Goal: Information Seeking & Learning: Find contact information

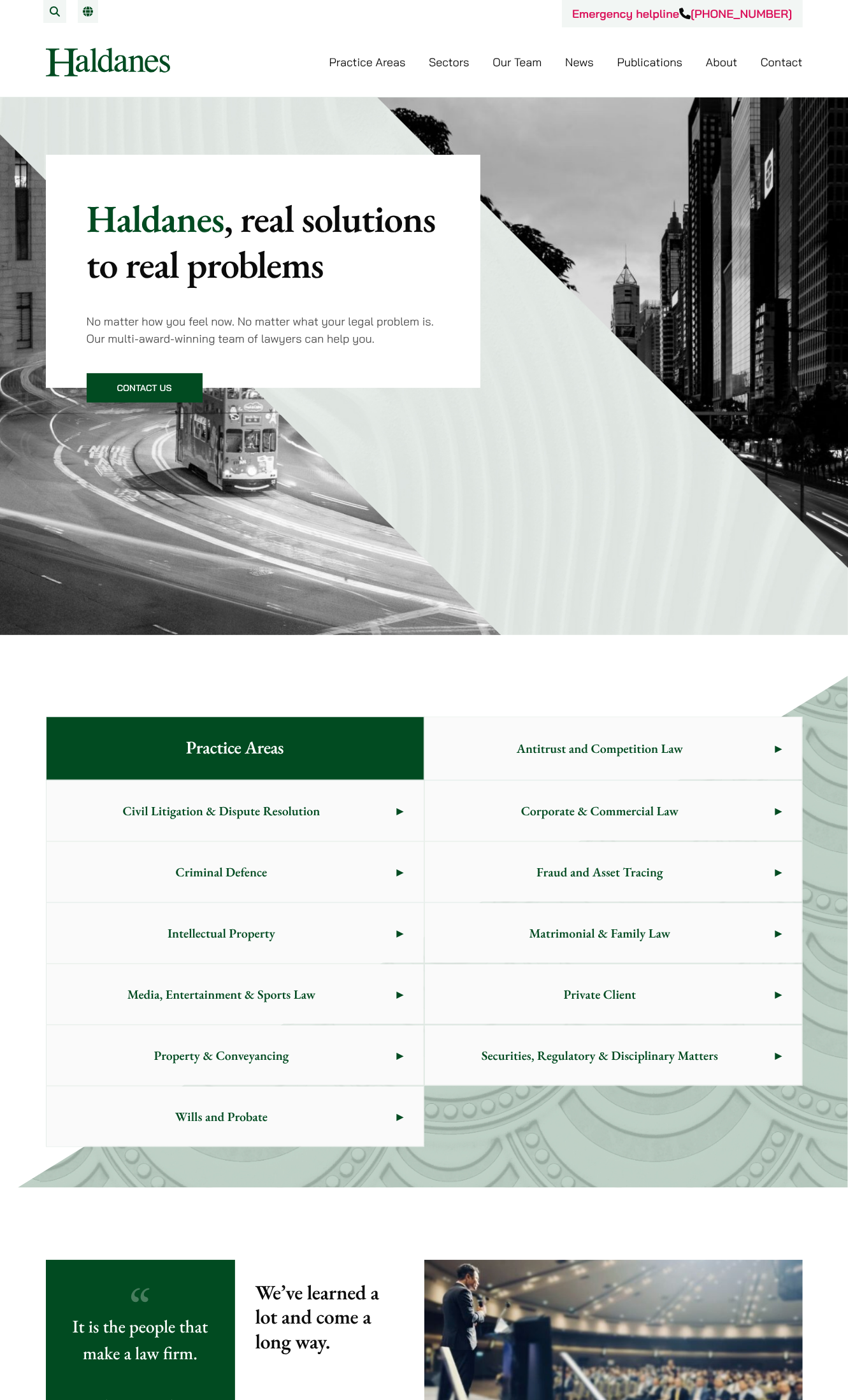
click at [529, 58] on link "Our Team" at bounding box center [517, 62] width 49 height 14
click at [230, 803] on span "Civil Litigation & Dispute Resolution" at bounding box center [221, 811] width 350 height 60
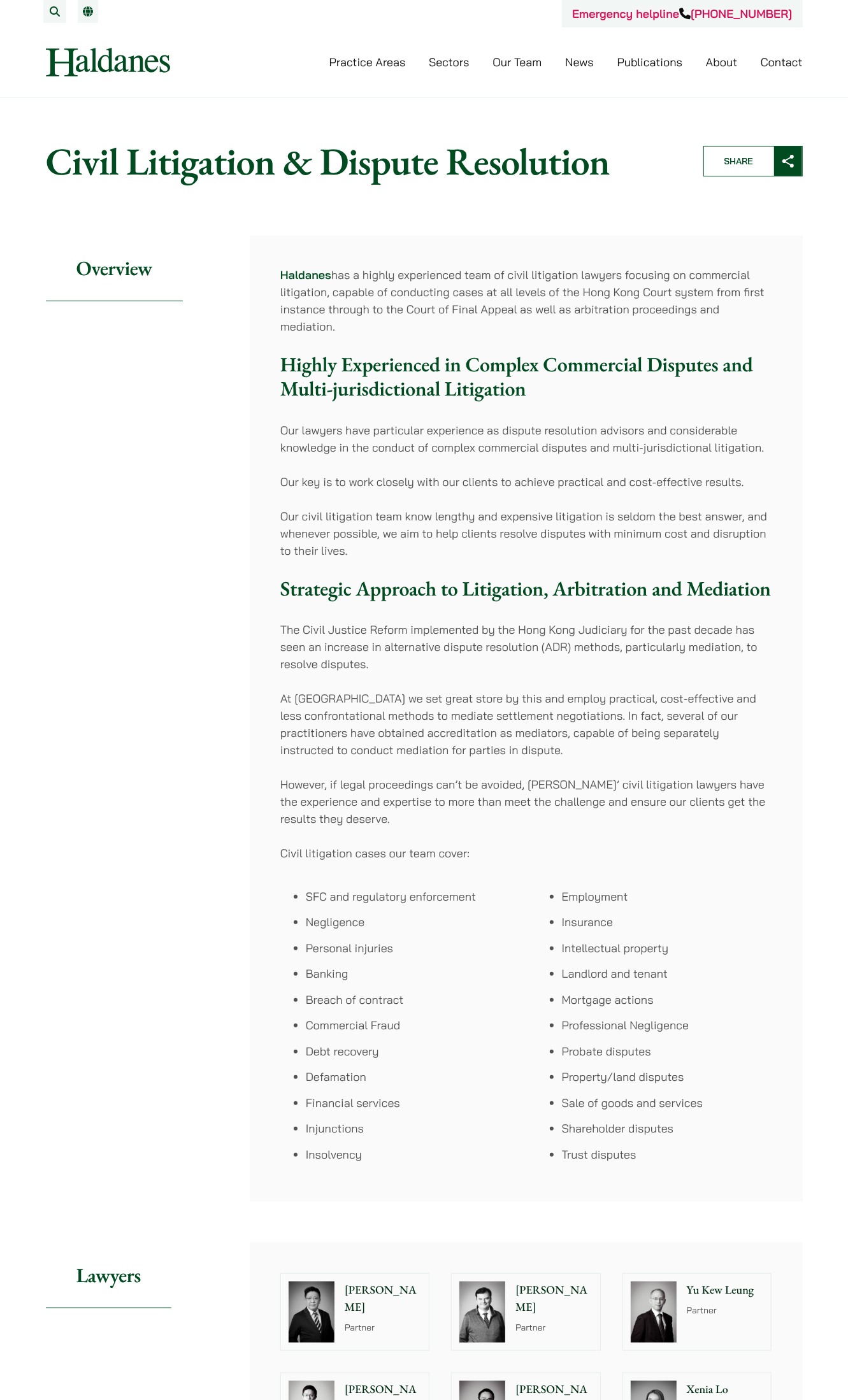
click at [639, 1282] on img at bounding box center [654, 1312] width 46 height 62
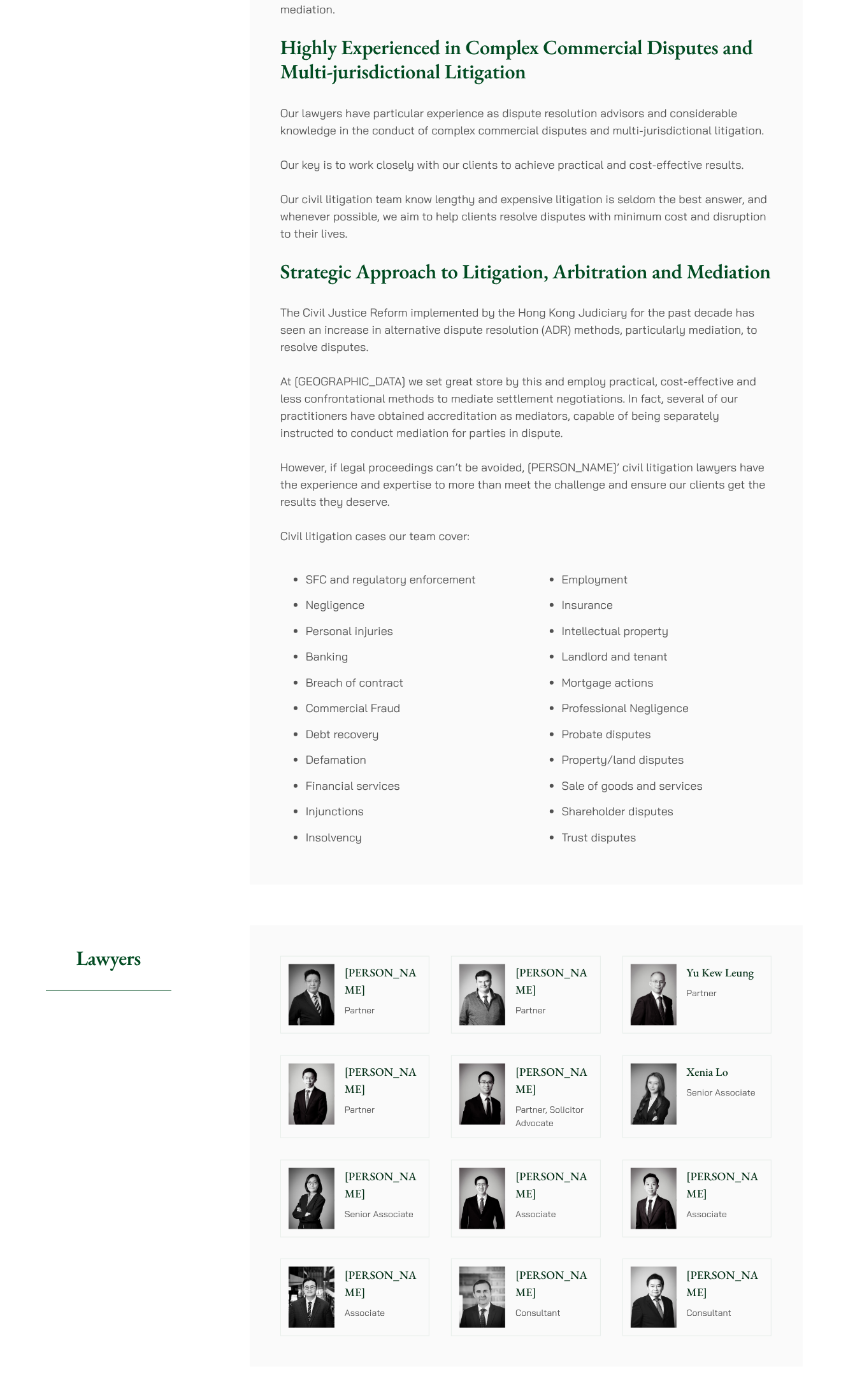
click at [715, 974] on p "Yu Kew Leung" at bounding box center [726, 973] width 77 height 17
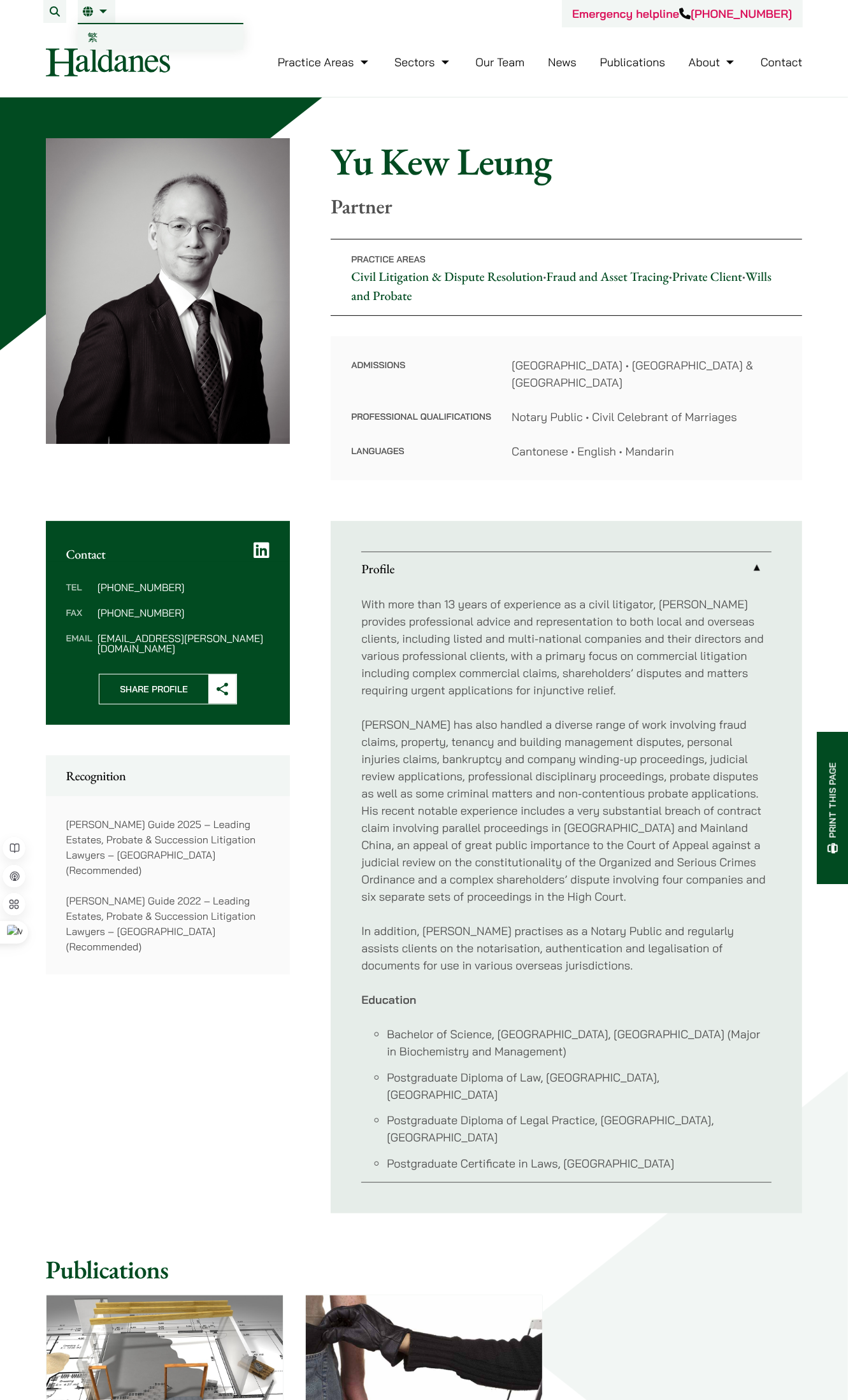
click at [97, 32] on link "繁" at bounding box center [161, 37] width 166 height 25
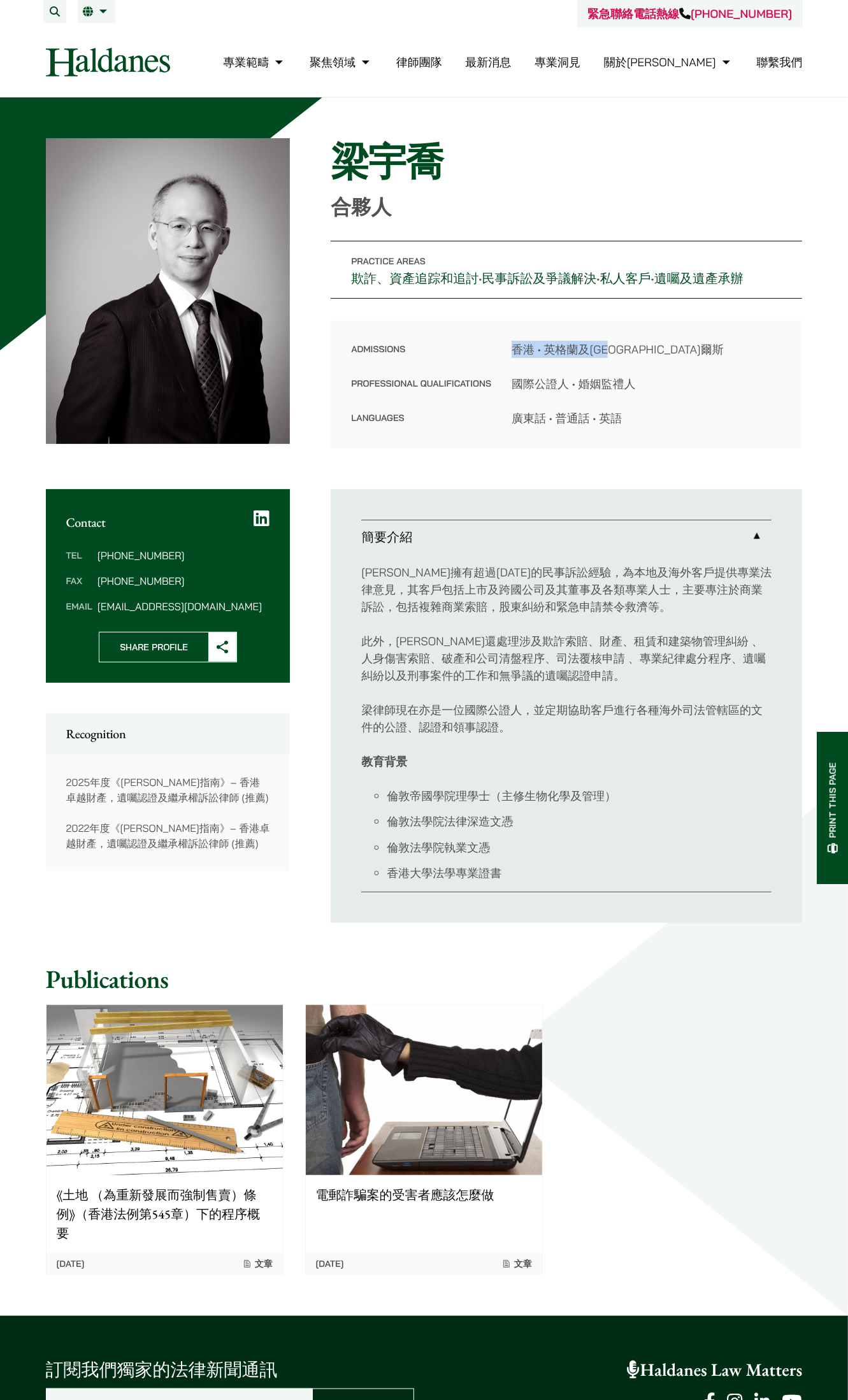
drag, startPoint x: 644, startPoint y: 352, endPoint x: 504, endPoint y: 350, distance: 140.0
click at [505, 350] on dl "Admissions 香港 • 英格蘭及威爾斯 Professional Qualifications 國際公證人 • 婚姻監禮人 Languages 廣東話…" at bounding box center [567, 383] width 431 height 86
click at [479, 351] on dt "Admissions" at bounding box center [422, 358] width 141 height 35
click at [676, 355] on dd "香港 • 英格蘭及威爾斯" at bounding box center [647, 349] width 270 height 17
